Goal: Task Accomplishment & Management: Manage account settings

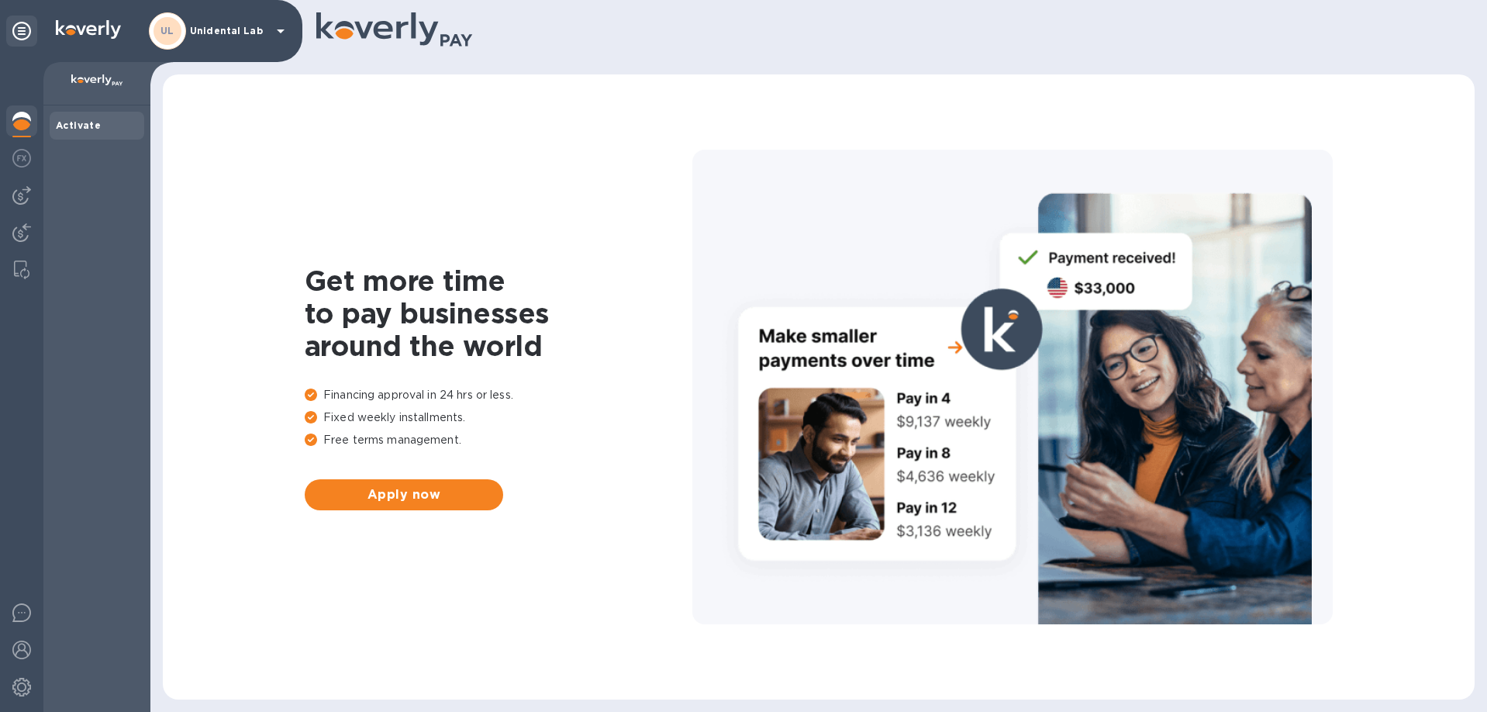
click at [214, 34] on p "Unidental Lab" at bounding box center [229, 31] width 78 height 11
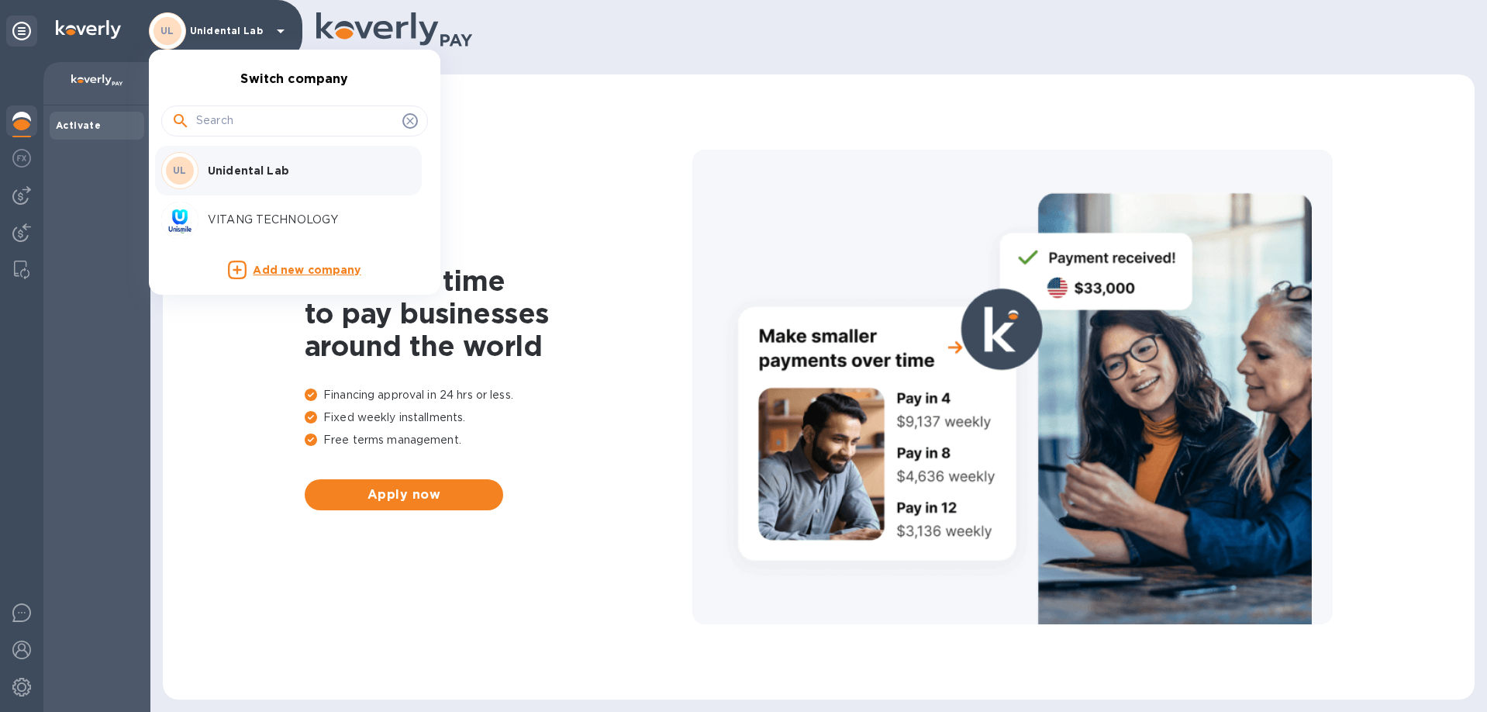
click at [240, 213] on p "VITANG TECHNOLOGY" at bounding box center [305, 220] width 195 height 16
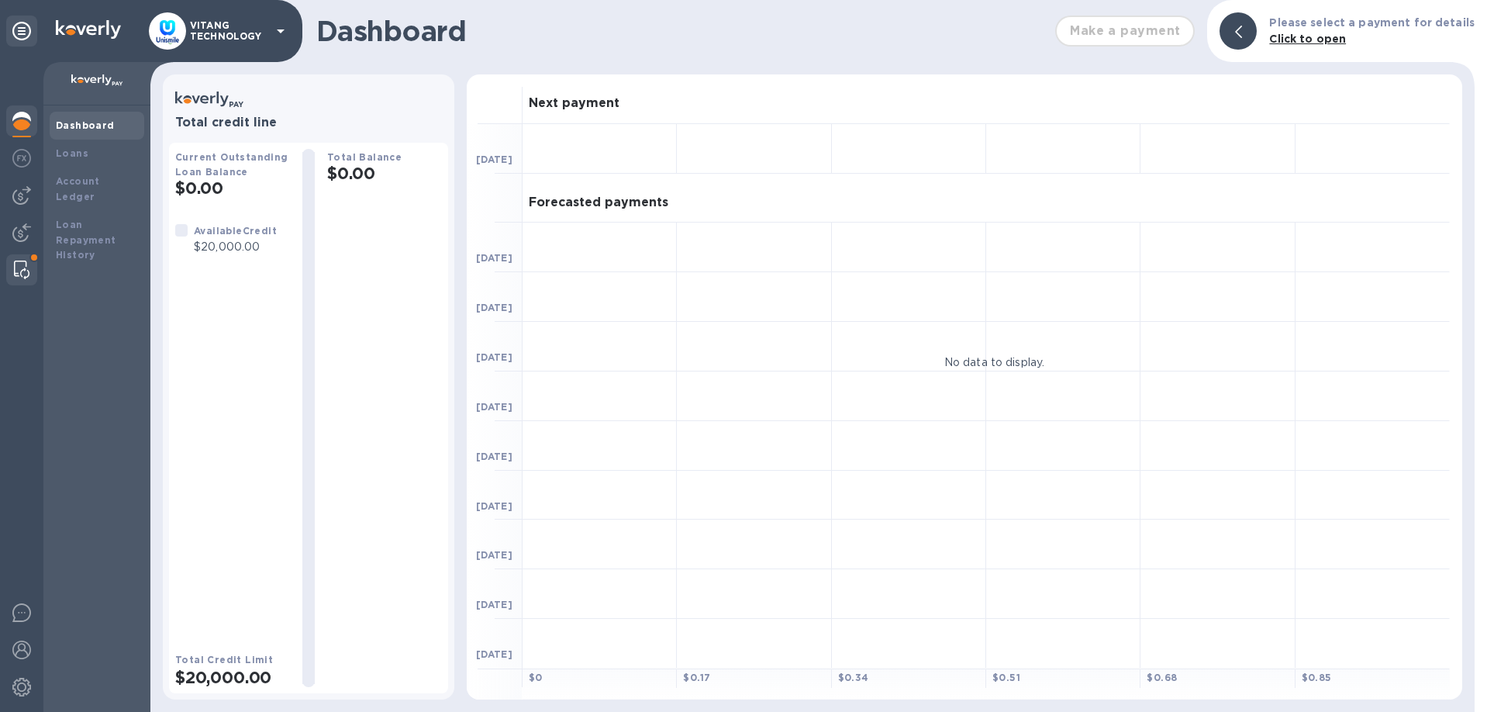
click at [16, 258] on div at bounding box center [22, 269] width 28 height 31
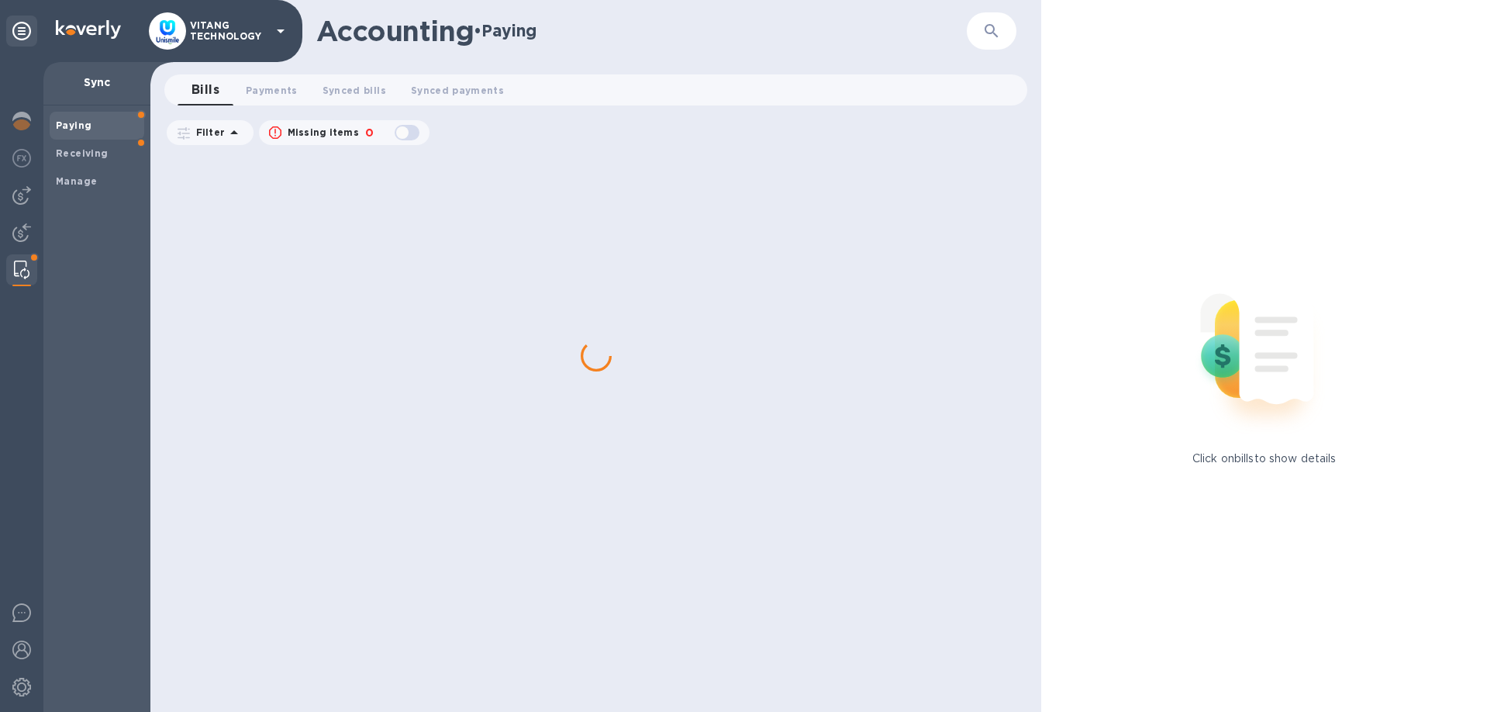
click at [54, 133] on div "Paying" at bounding box center [97, 126] width 95 height 28
click at [63, 143] on div "Receiving" at bounding box center [97, 154] width 95 height 28
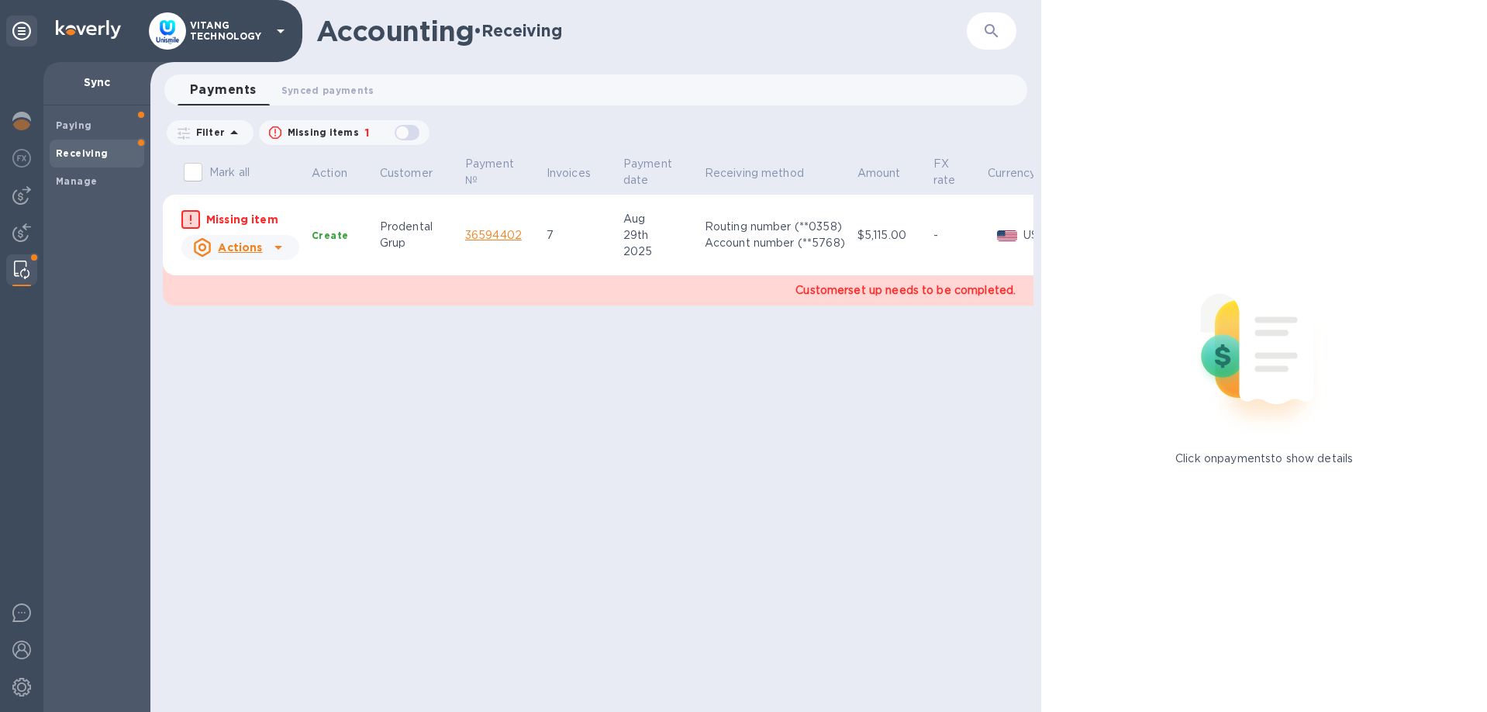
click at [403, 129] on div "button" at bounding box center [407, 133] width 31 height 22
checkbox input "true"
click at [325, 236] on b "Create" at bounding box center [330, 235] width 36 height 12
click at [350, 235] on td "Create" at bounding box center [339, 235] width 68 height 81
click at [242, 248] on u "Actions" at bounding box center [240, 247] width 44 height 12
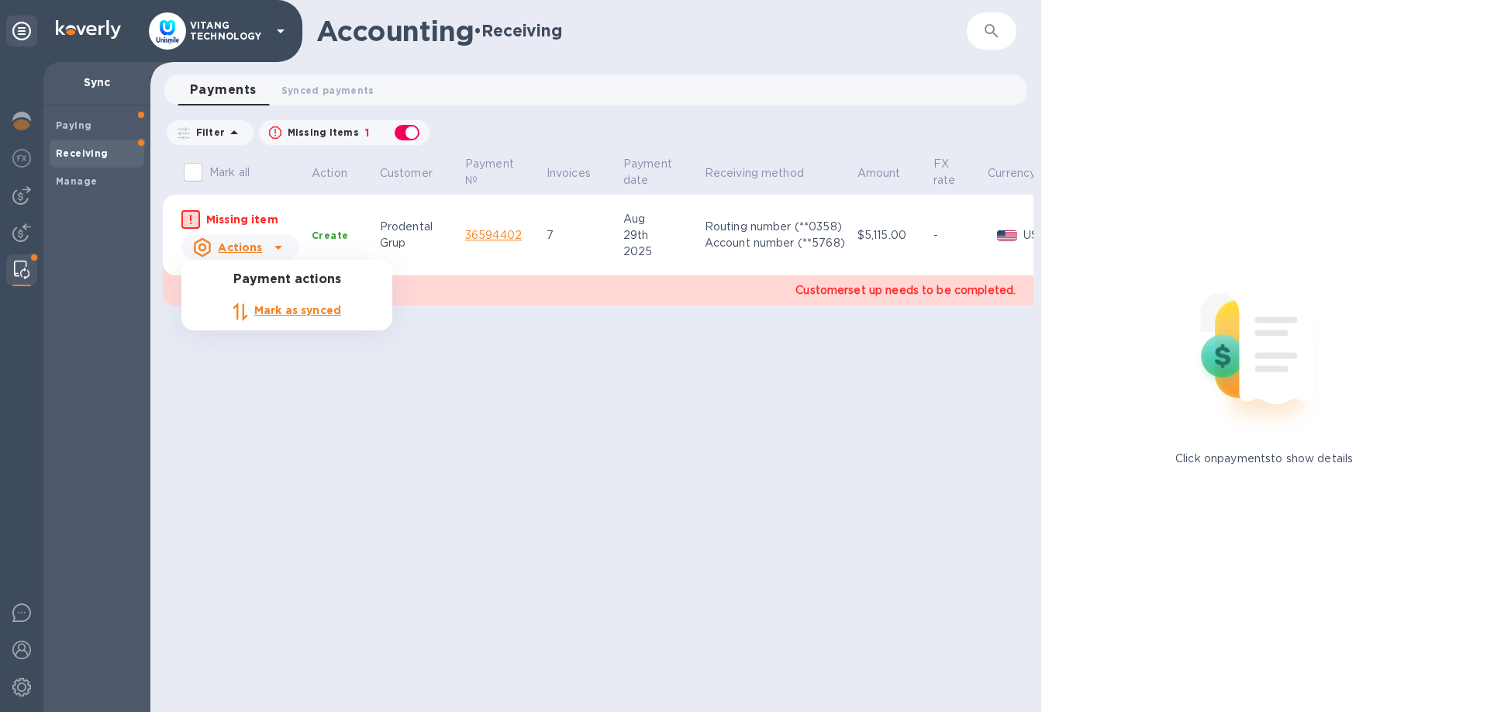
click at [284, 312] on b "Mark as synced" at bounding box center [297, 310] width 87 height 12
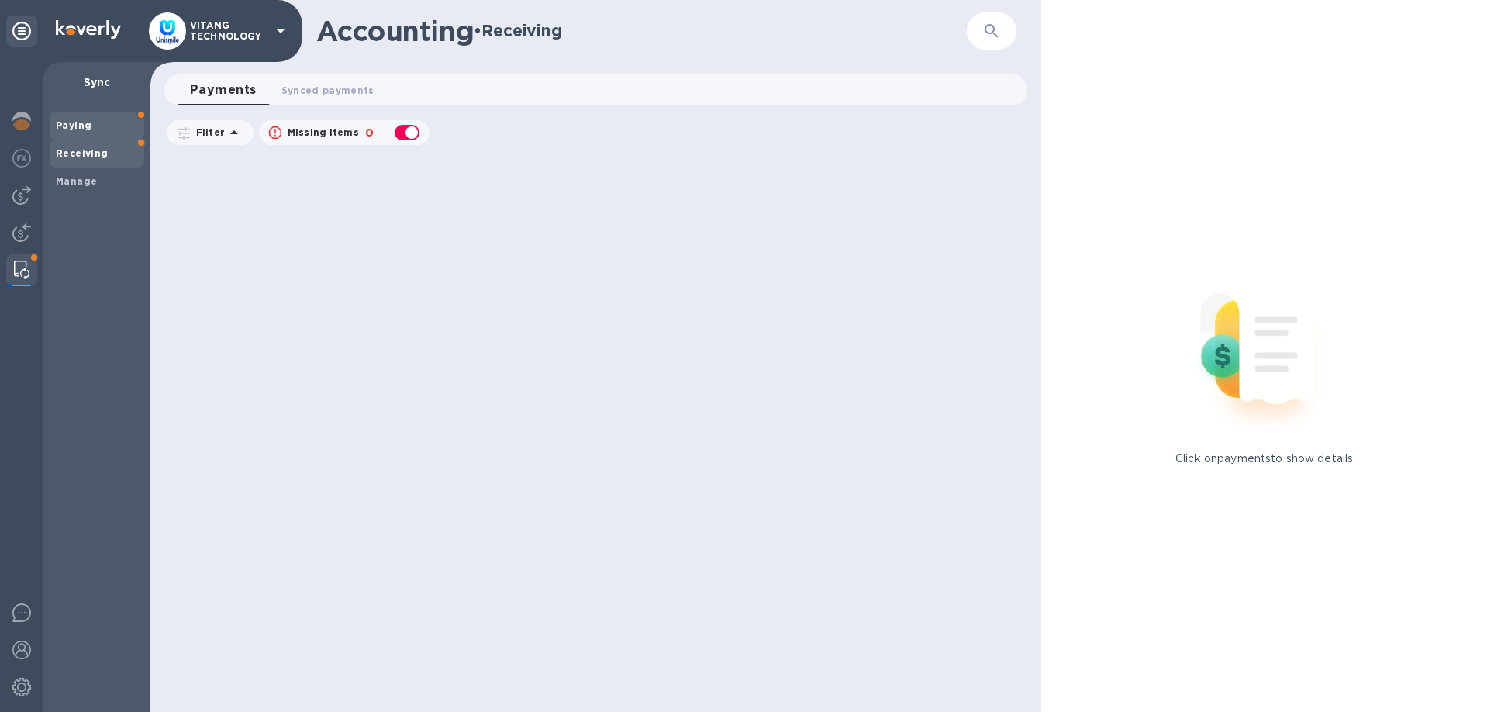
click at [102, 133] on div "Paying" at bounding box center [97, 126] width 95 height 28
click at [85, 155] on b "Receiving" at bounding box center [82, 153] width 53 height 12
click at [73, 182] on b "Manage" at bounding box center [76, 181] width 41 height 12
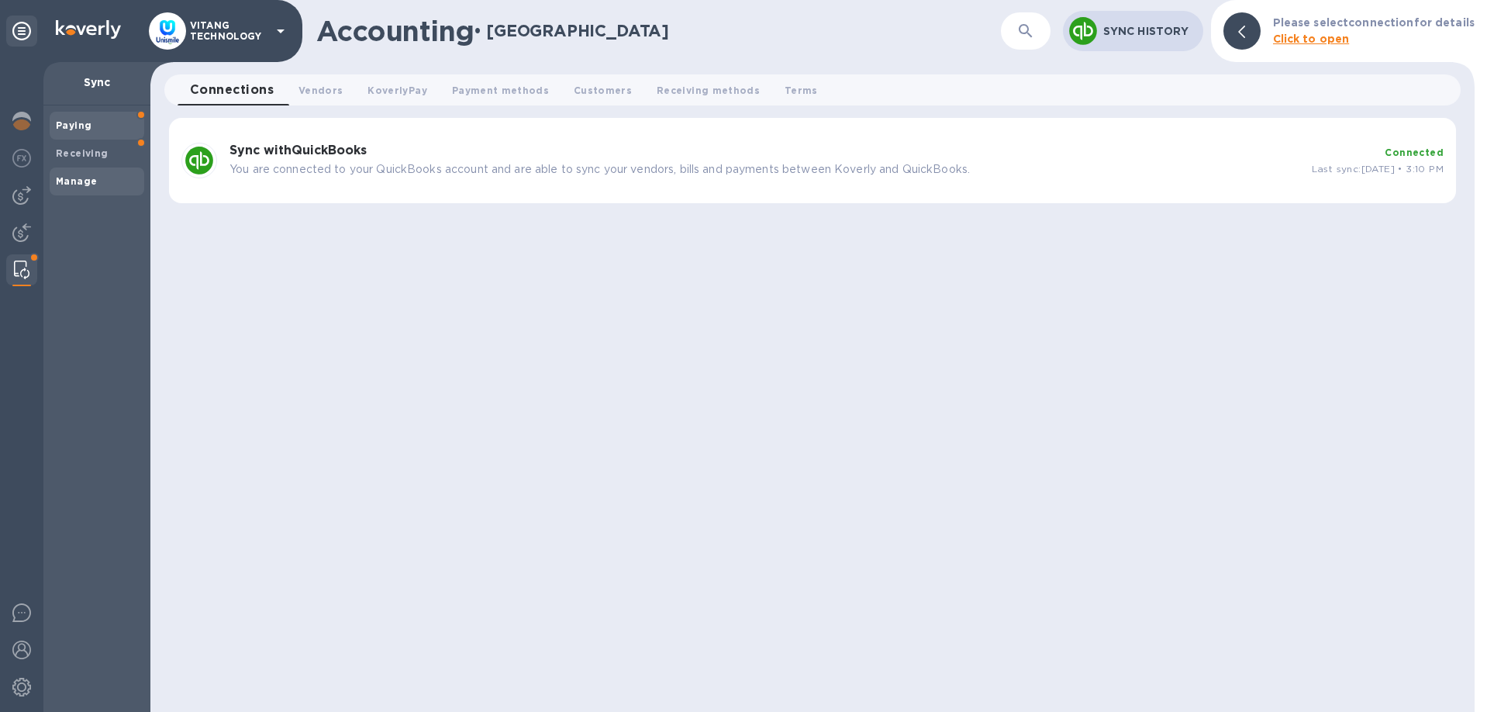
click at [98, 138] on div "Paying" at bounding box center [97, 126] width 95 height 28
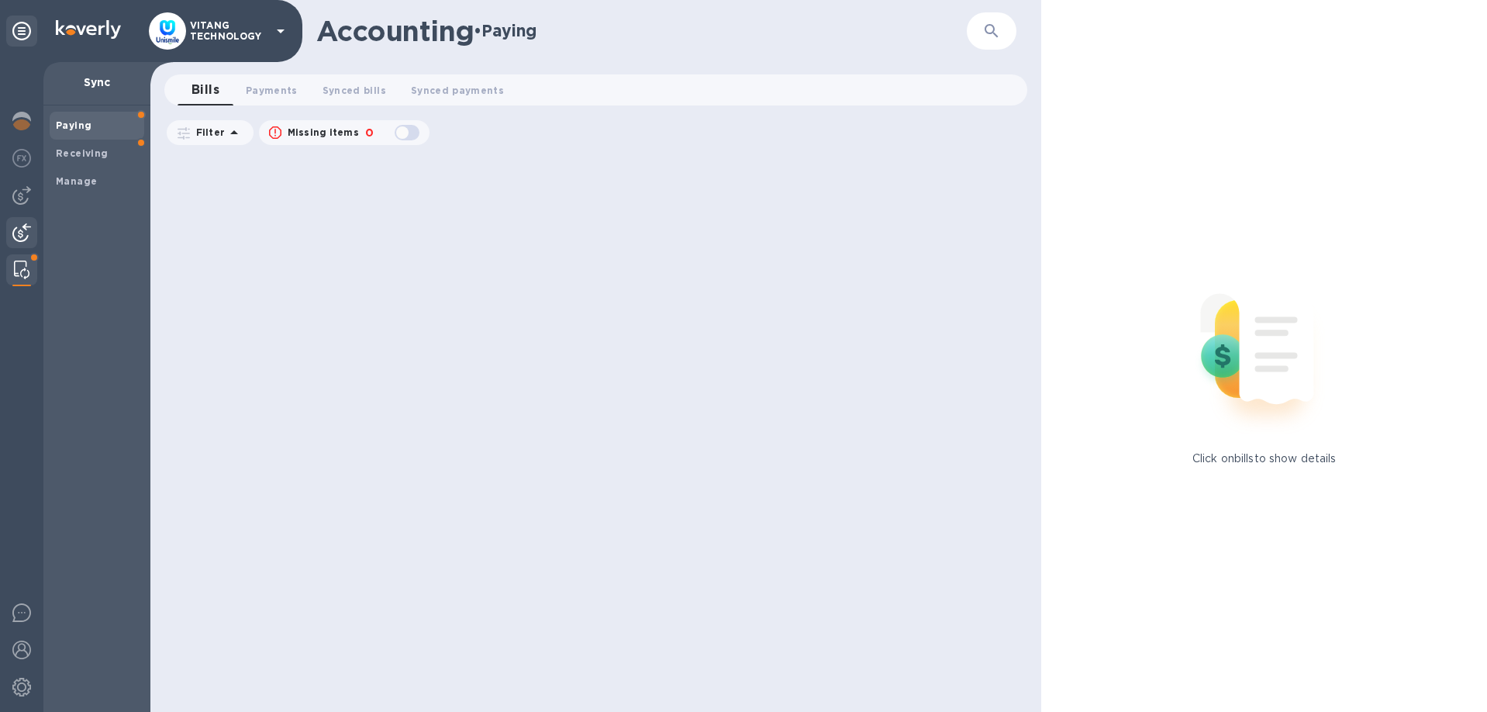
click at [29, 224] on img at bounding box center [21, 232] width 19 height 19
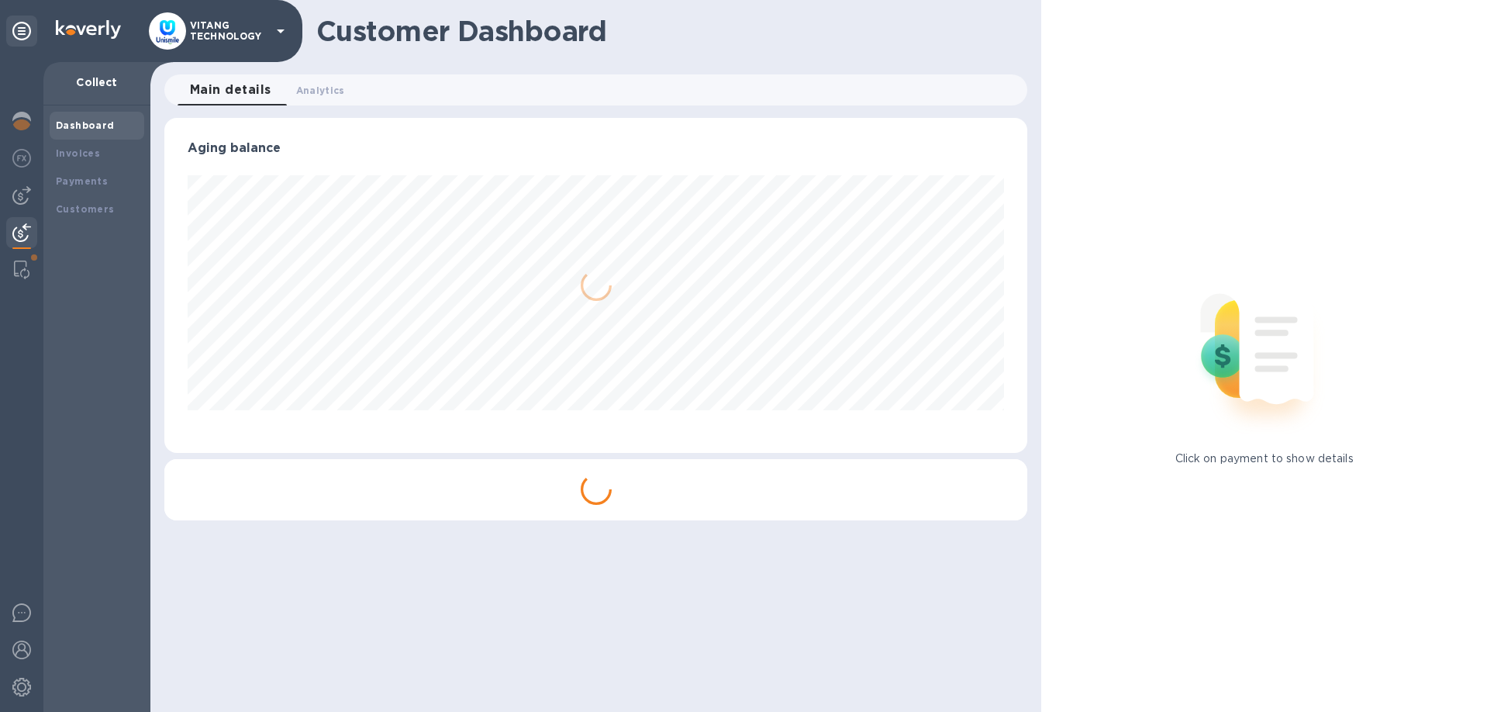
scroll to position [335, 864]
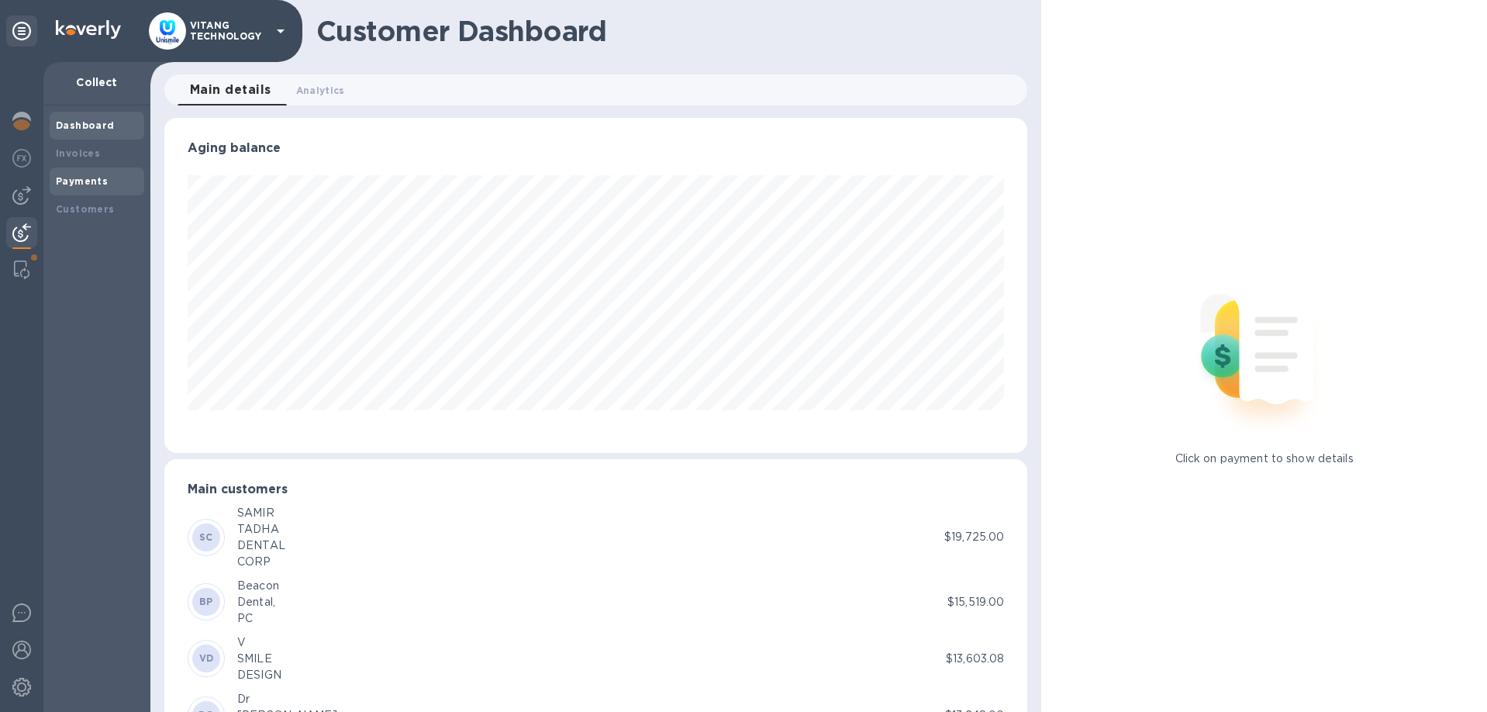
click at [55, 175] on div "Payments" at bounding box center [97, 181] width 95 height 28
